Goal: Subscribe to service/newsletter

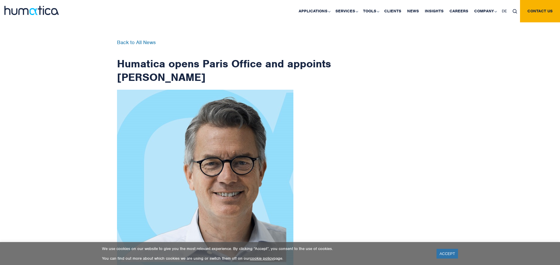
scroll to position [938, 0]
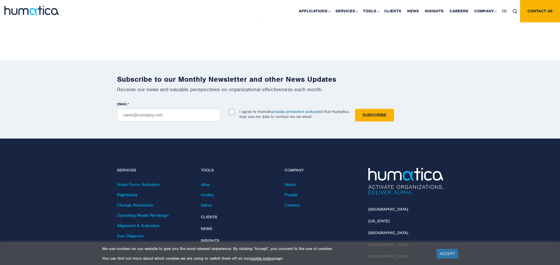
checkbox input "true"
type input "[EMAIL_ADDRESS][DOMAIN_NAME]"
click at [355, 109] on input "Subscribe" at bounding box center [374, 115] width 39 height 13
